Goal: Check status

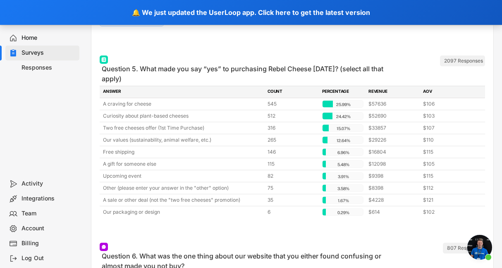
scroll to position [1439, 0]
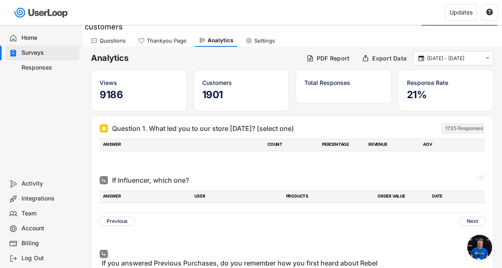
scroll to position [3370, 0]
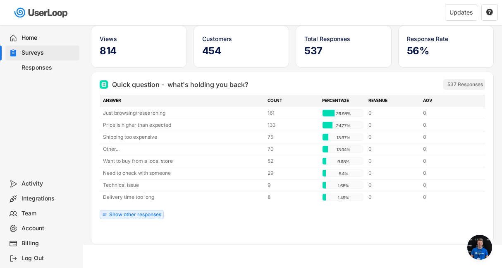
scroll to position [62, 0]
